Goal: Complete application form

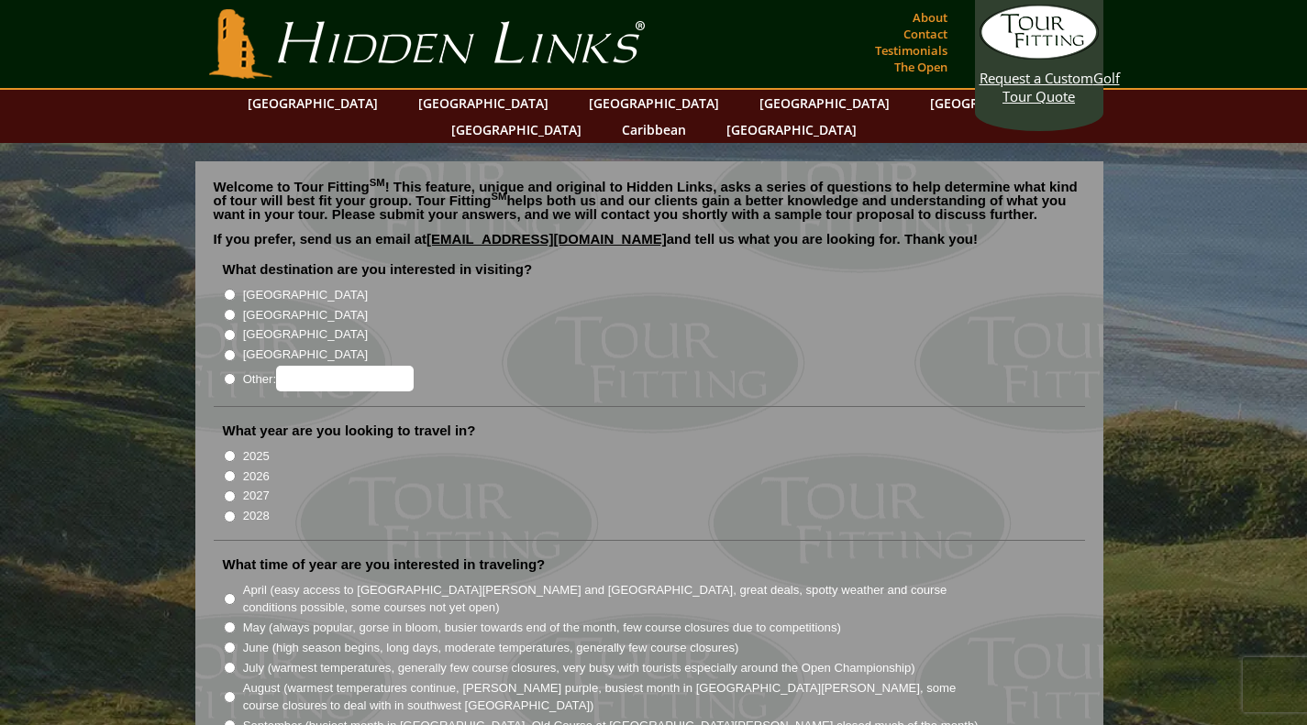
click at [228, 303] on li "[GEOGRAPHIC_DATA]" at bounding box center [656, 313] width 867 height 20
click at [226, 309] on input "[GEOGRAPHIC_DATA]" at bounding box center [230, 315] width 12 height 12
radio input "true"
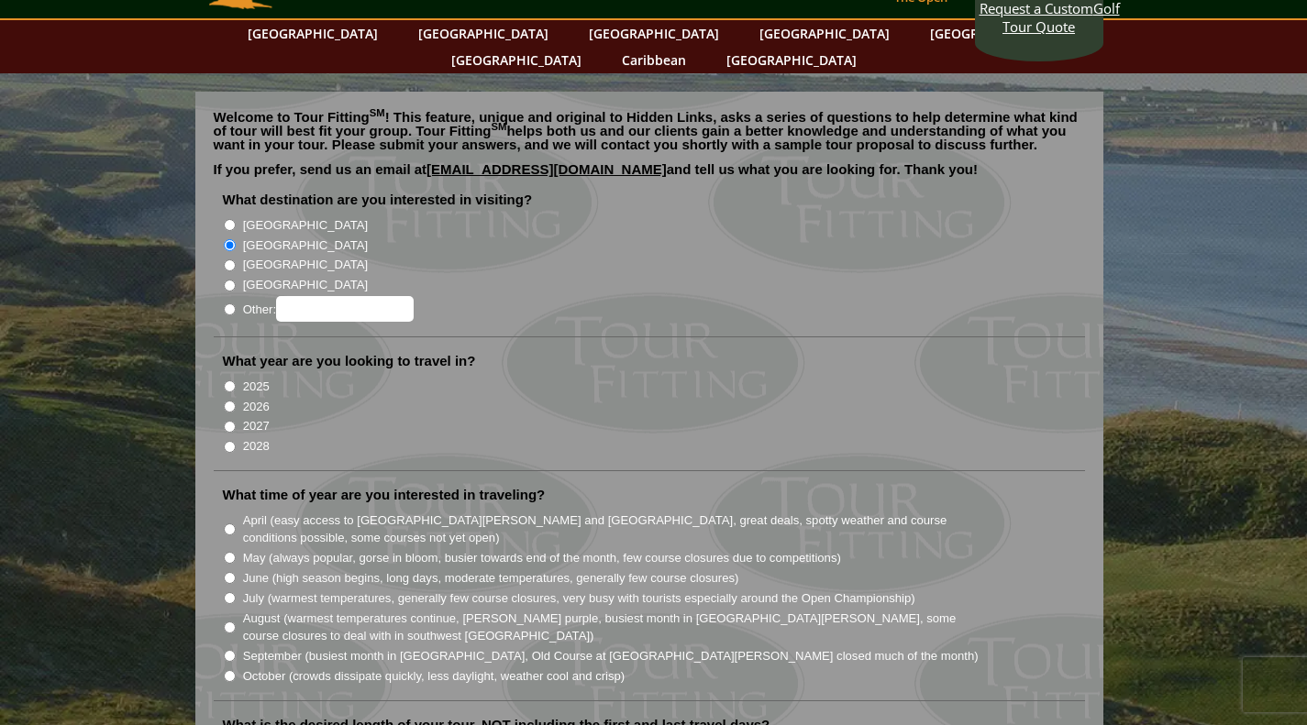
scroll to position [92, 0]
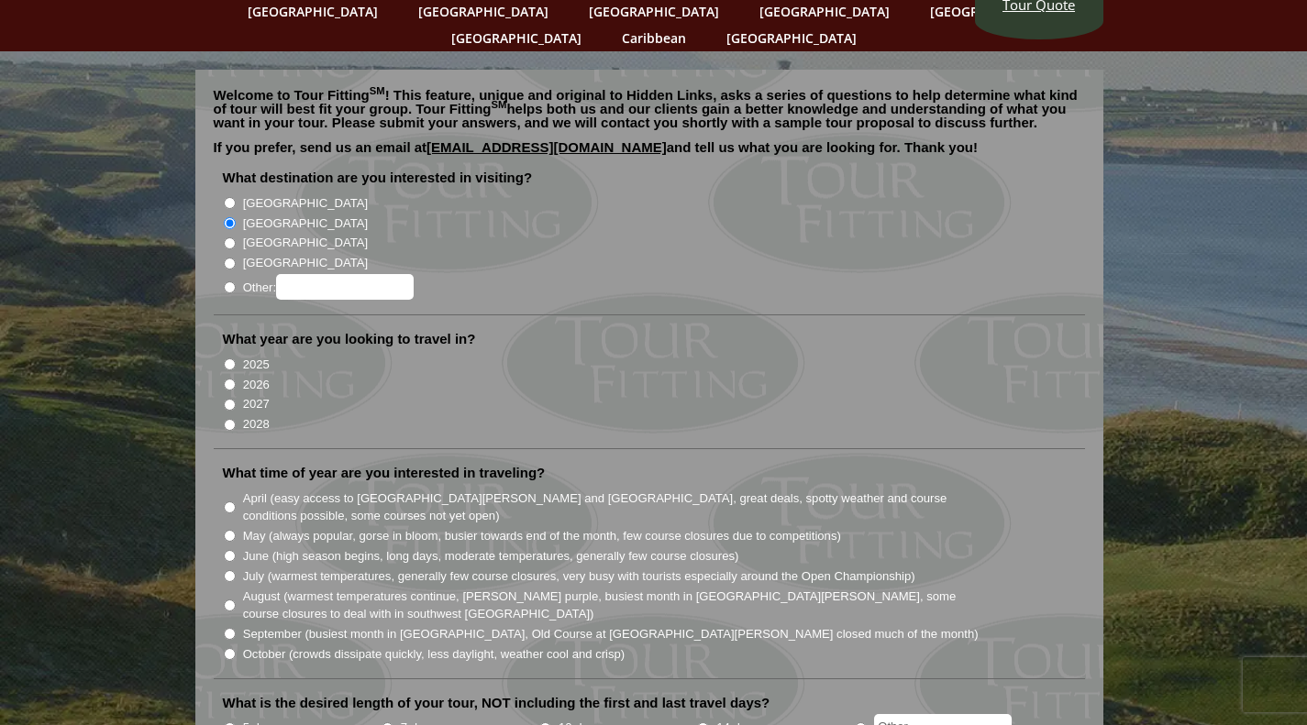
click at [228, 399] on input "2027" at bounding box center [230, 405] width 12 height 12
radio input "true"
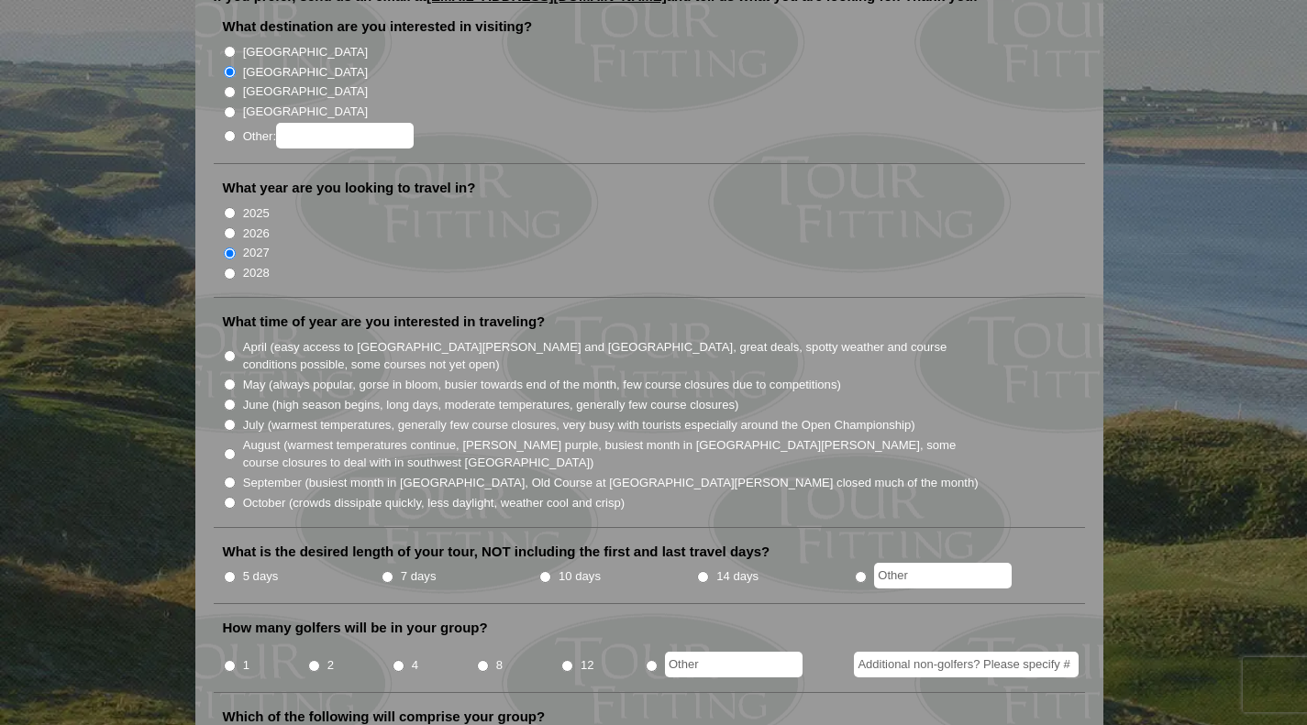
scroll to position [275, 0]
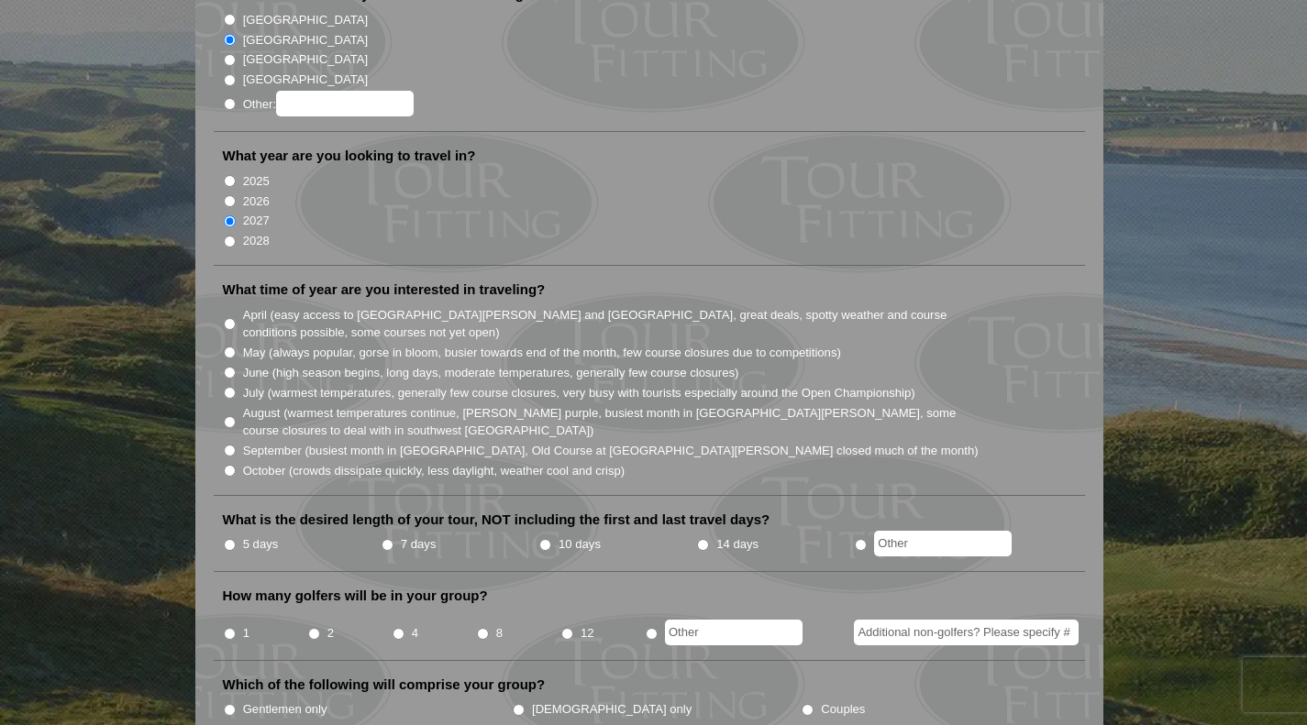
click at [229, 445] on input "September (busiest month in [GEOGRAPHIC_DATA], Old Course at [GEOGRAPHIC_DATA][…" at bounding box center [230, 451] width 12 height 12
radio input "true"
click at [226, 539] on input "5 days" at bounding box center [230, 545] width 12 height 12
radio input "true"
click at [401, 628] on input "4" at bounding box center [398, 634] width 12 height 12
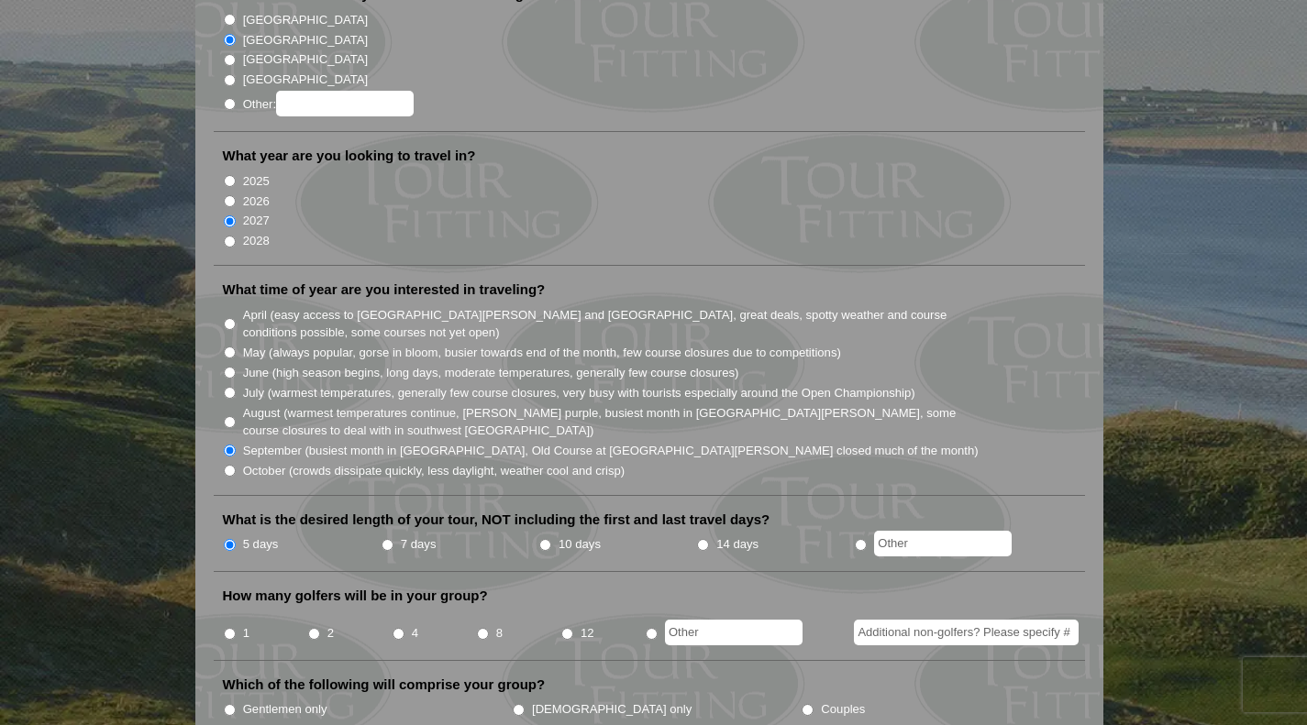
radio input "true"
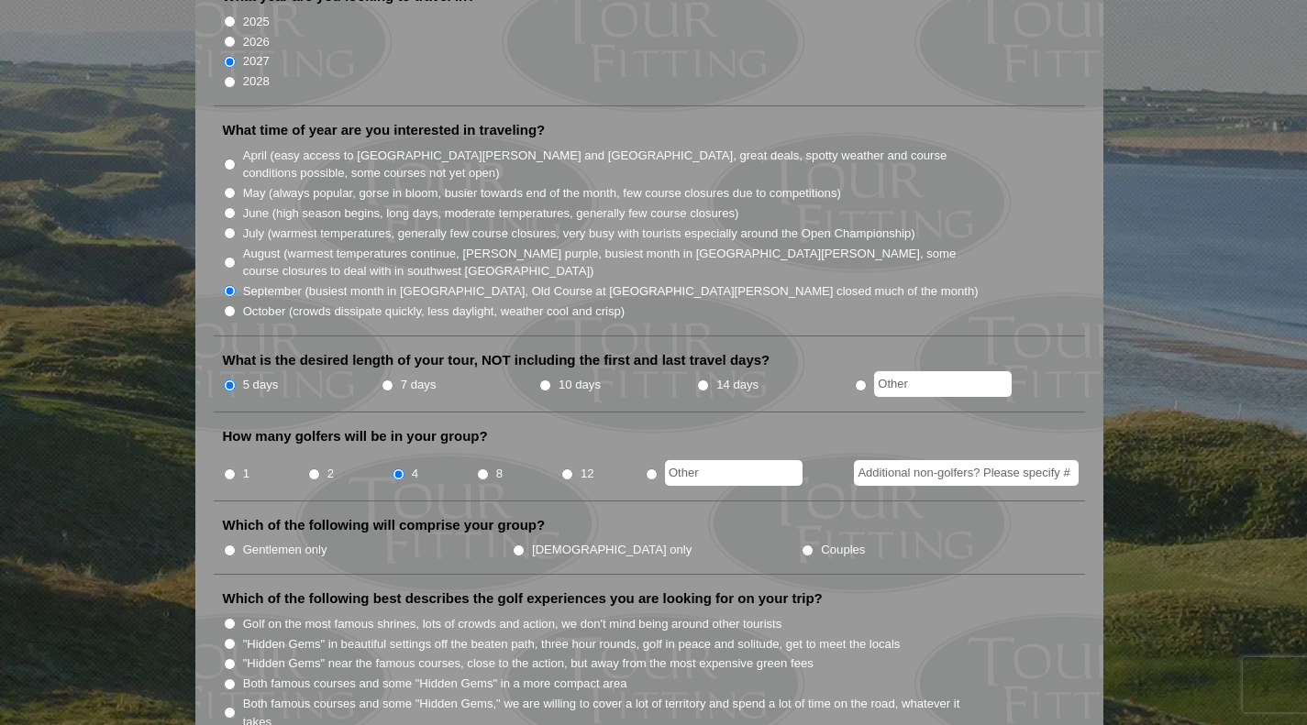
scroll to position [458, 0]
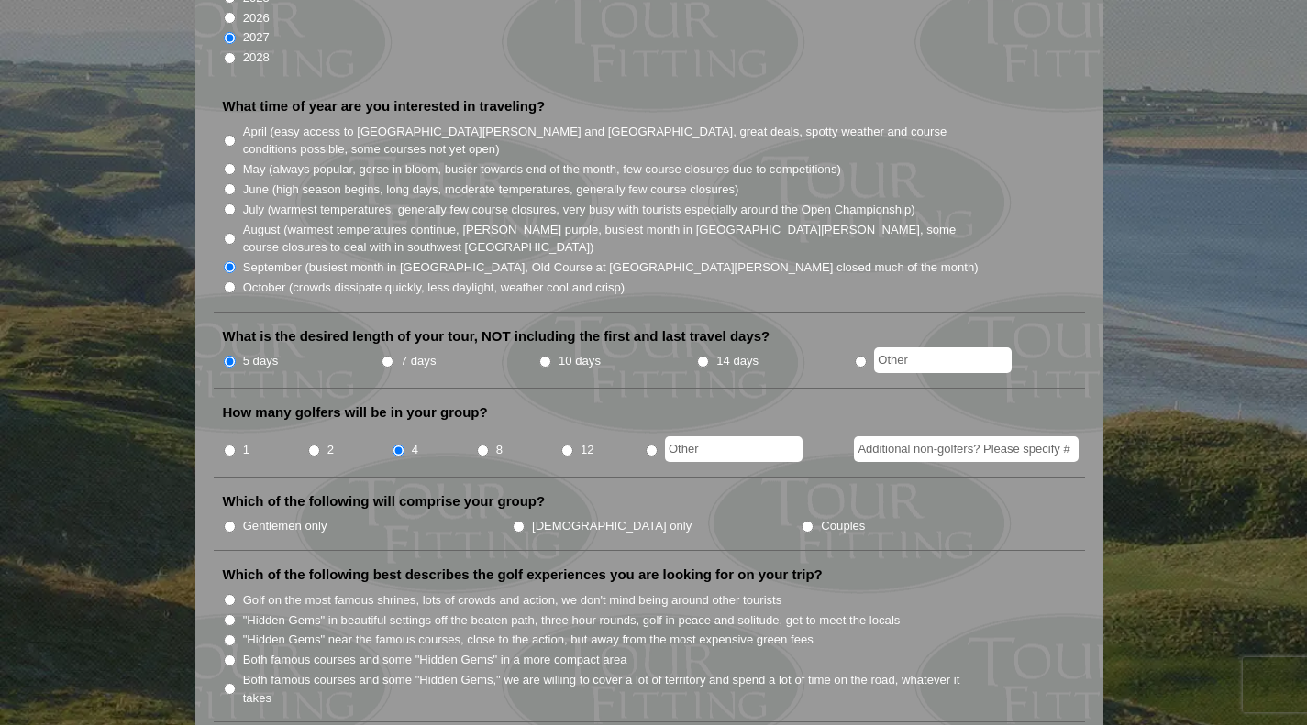
click at [946, 436] on input "Additional non-golfers? Please specify #" at bounding box center [966, 449] width 225 height 26
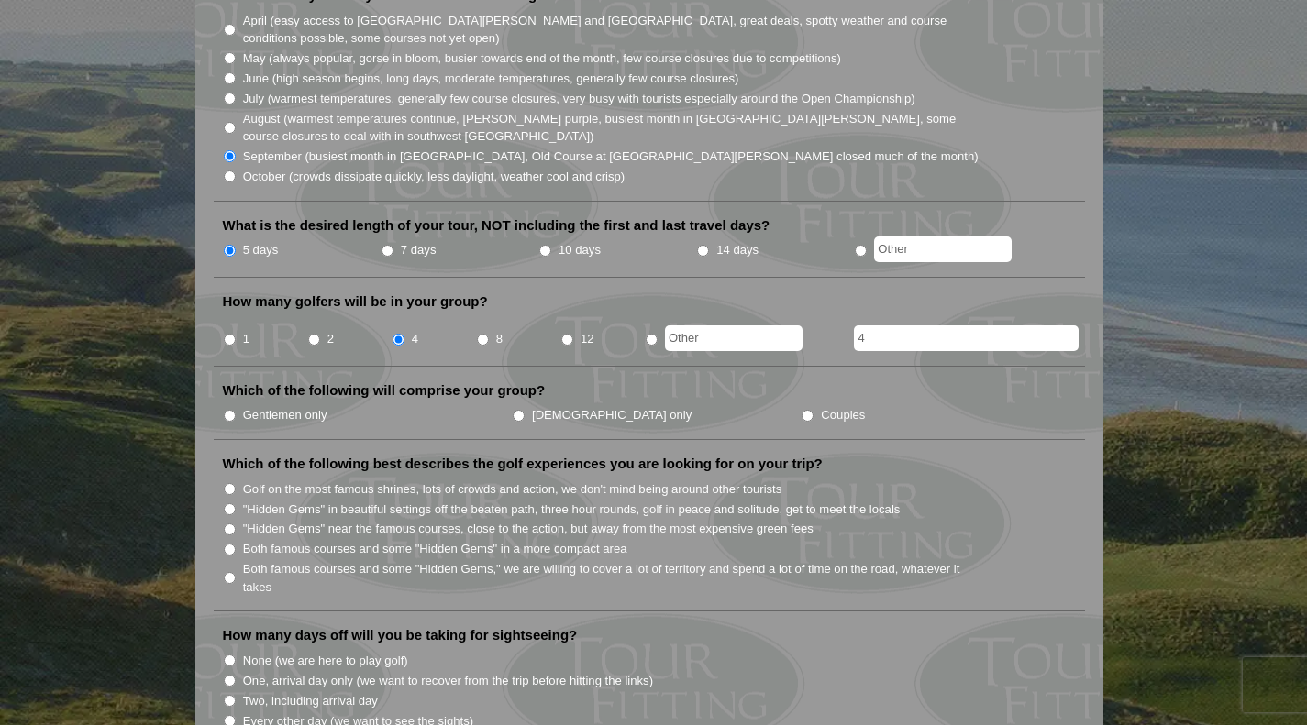
scroll to position [642, 0]
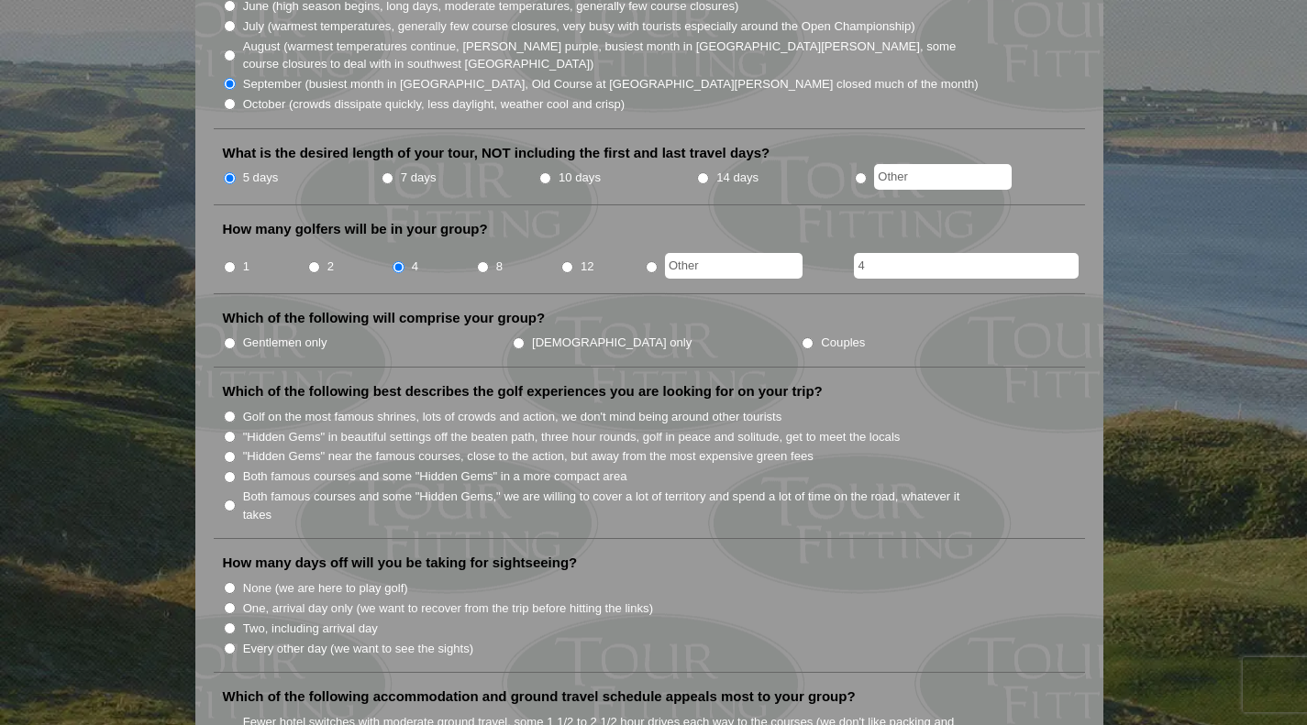
type input "4"
click at [228, 411] on input "Golf on the most famous shrines, lots of crowds and action, we don't mind being…" at bounding box center [230, 417] width 12 height 12
radio input "true"
click at [230, 471] on input "Both famous courses and some "Hidden Gems" in a more compact area" at bounding box center [230, 477] width 12 height 12
radio input "true"
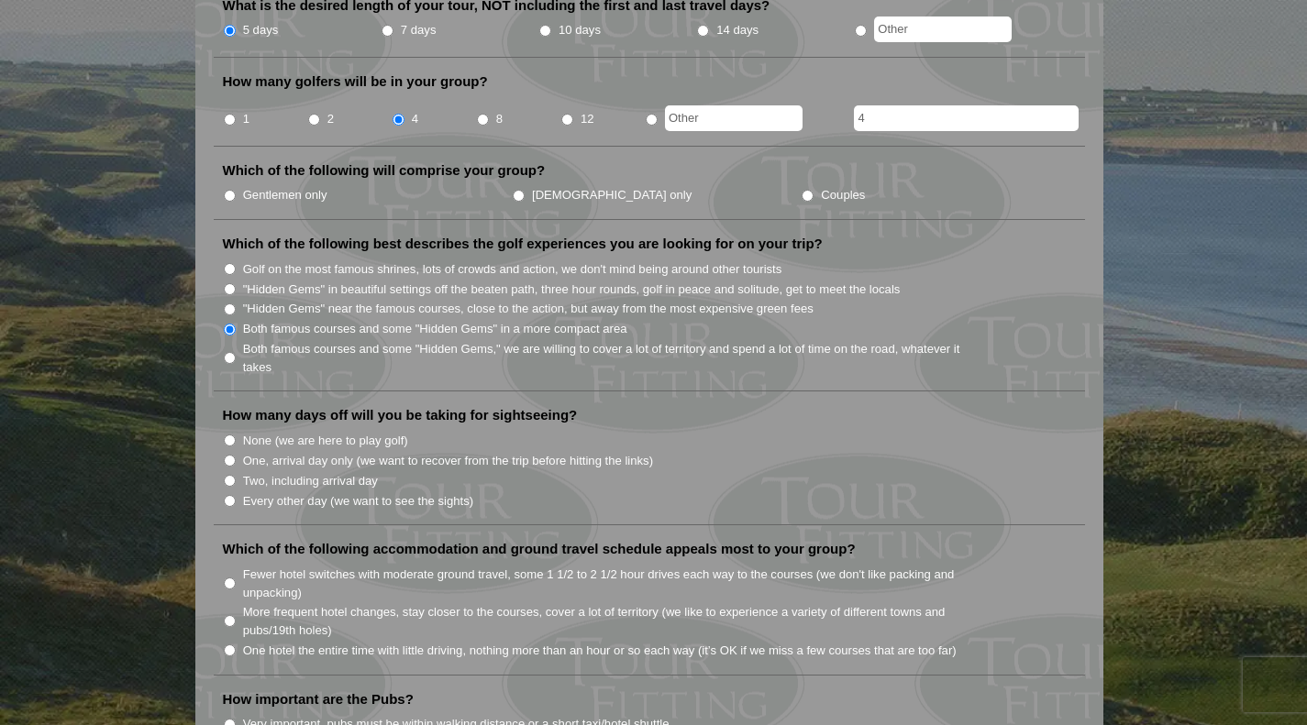
scroll to position [825, 0]
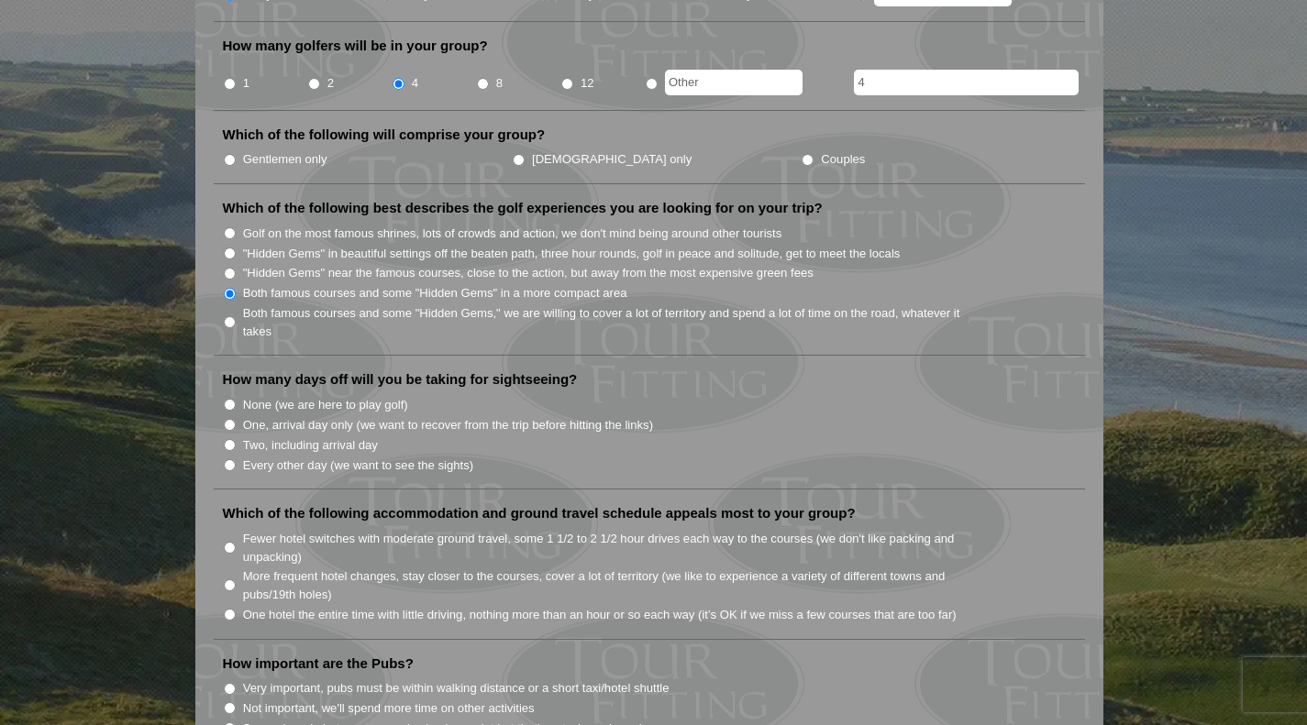
click at [227, 459] on input "Every other day (we want to see the sights)" at bounding box center [230, 465] width 12 height 12
radio input "true"
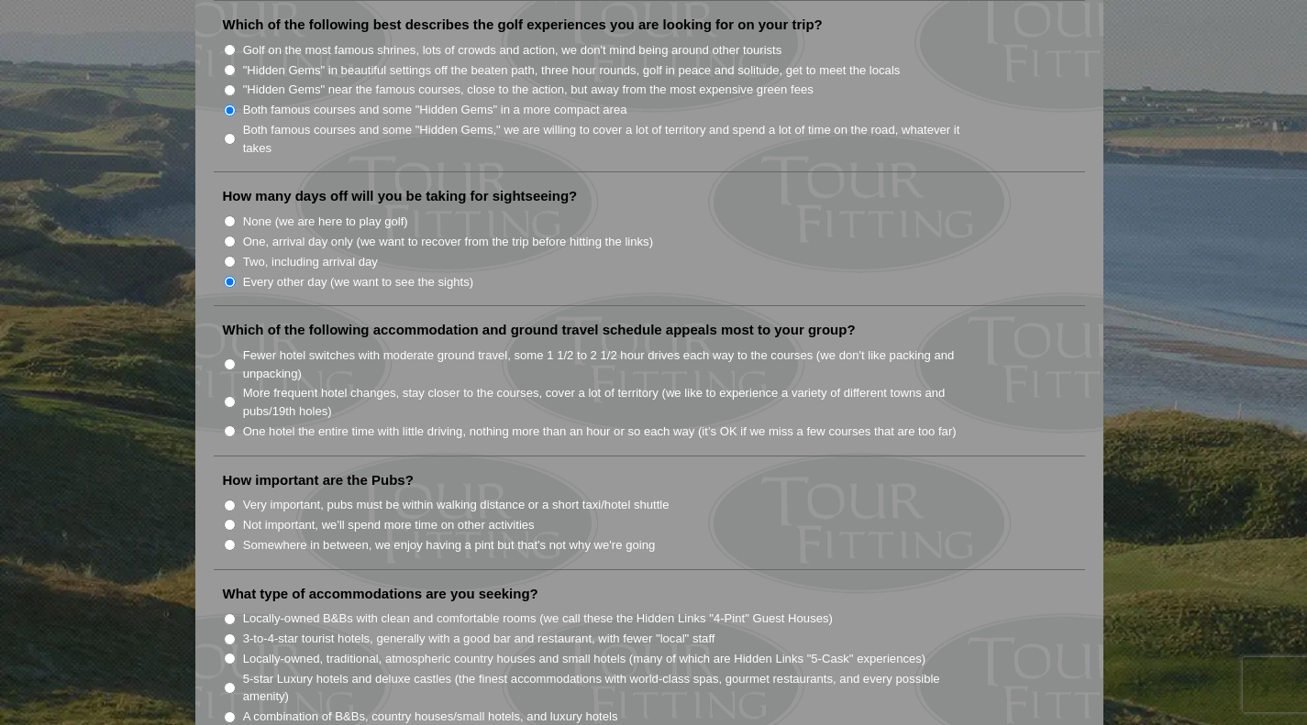
click at [226, 519] on input "Not important, we'll spend more time on other activities" at bounding box center [230, 525] width 12 height 12
radio input "true"
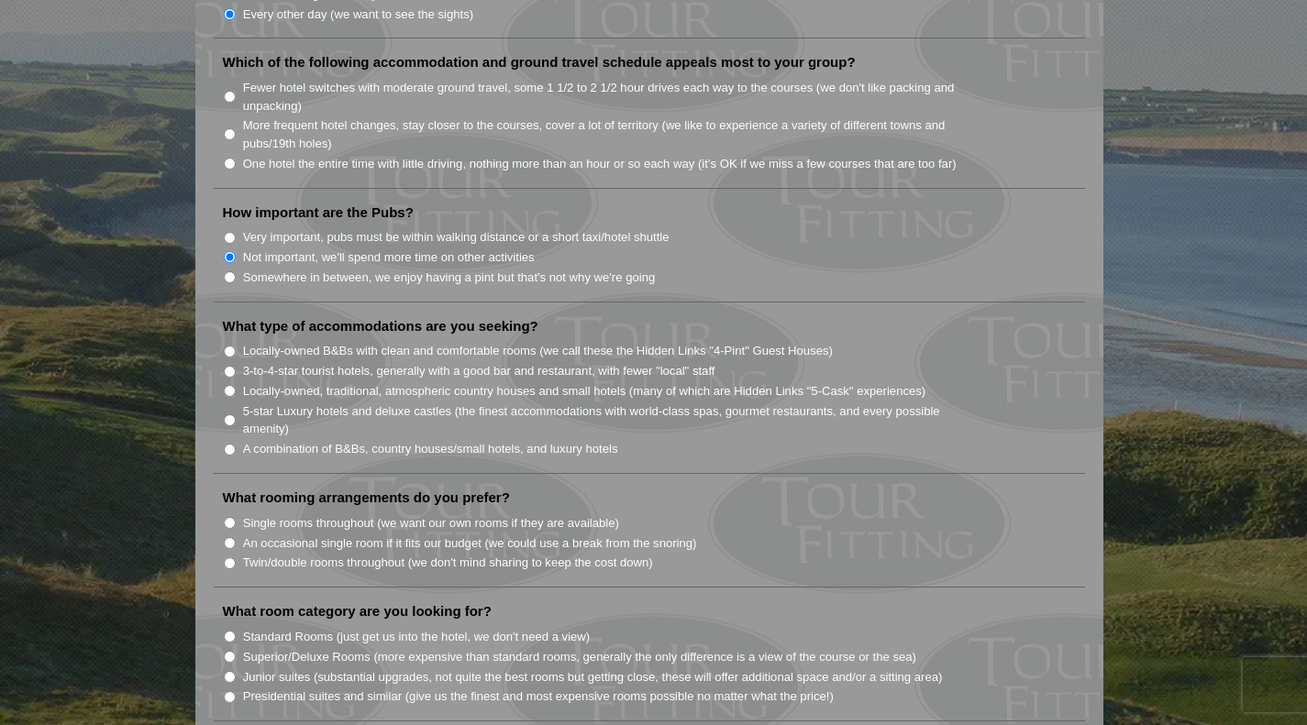
scroll to position [1284, 0]
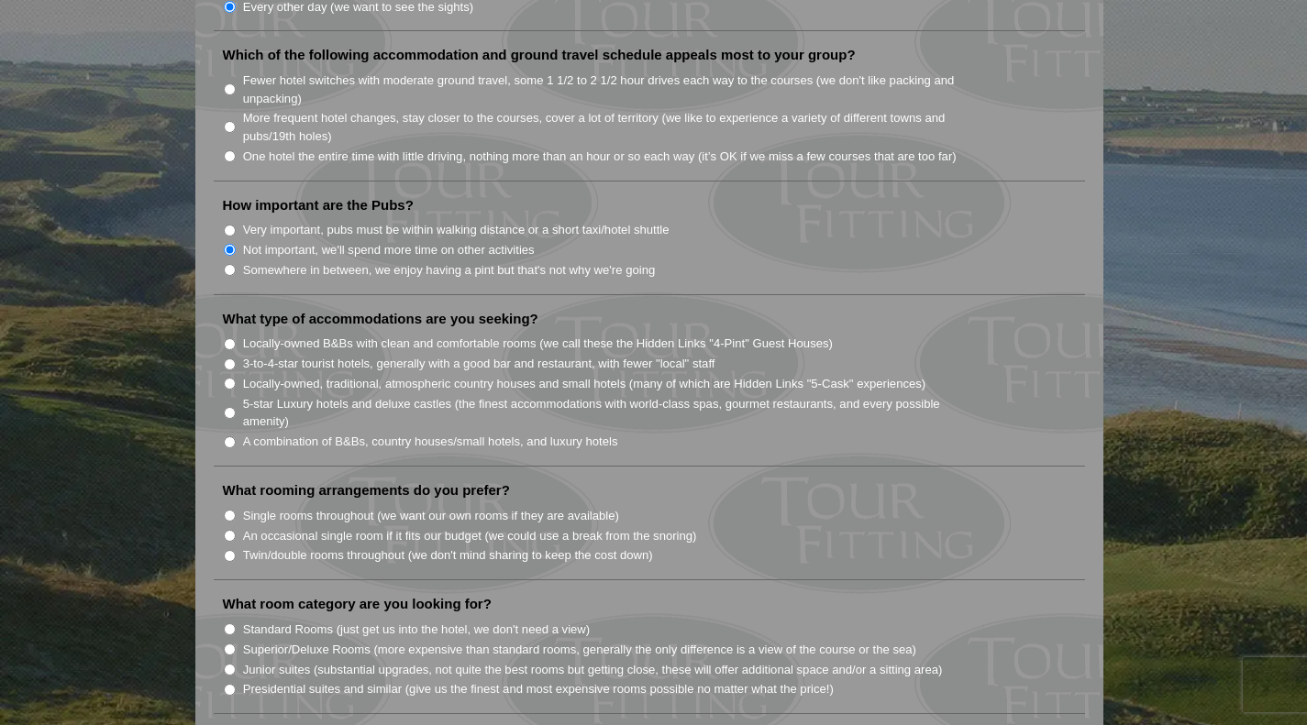
click at [230, 436] on input "A combination of B&Bs, country houses/small hotels, and luxury hotels" at bounding box center [230, 442] width 12 height 12
radio input "true"
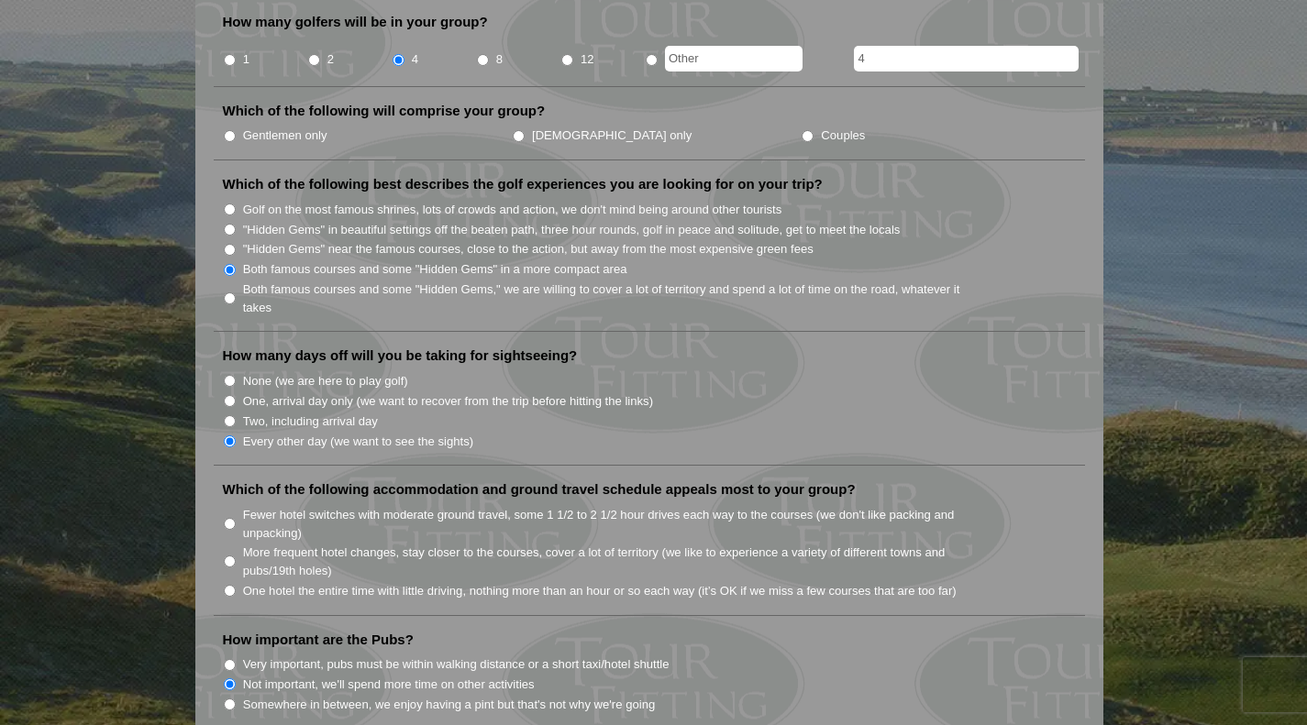
scroll to position [642, 0]
